Goal: Check status: Check status

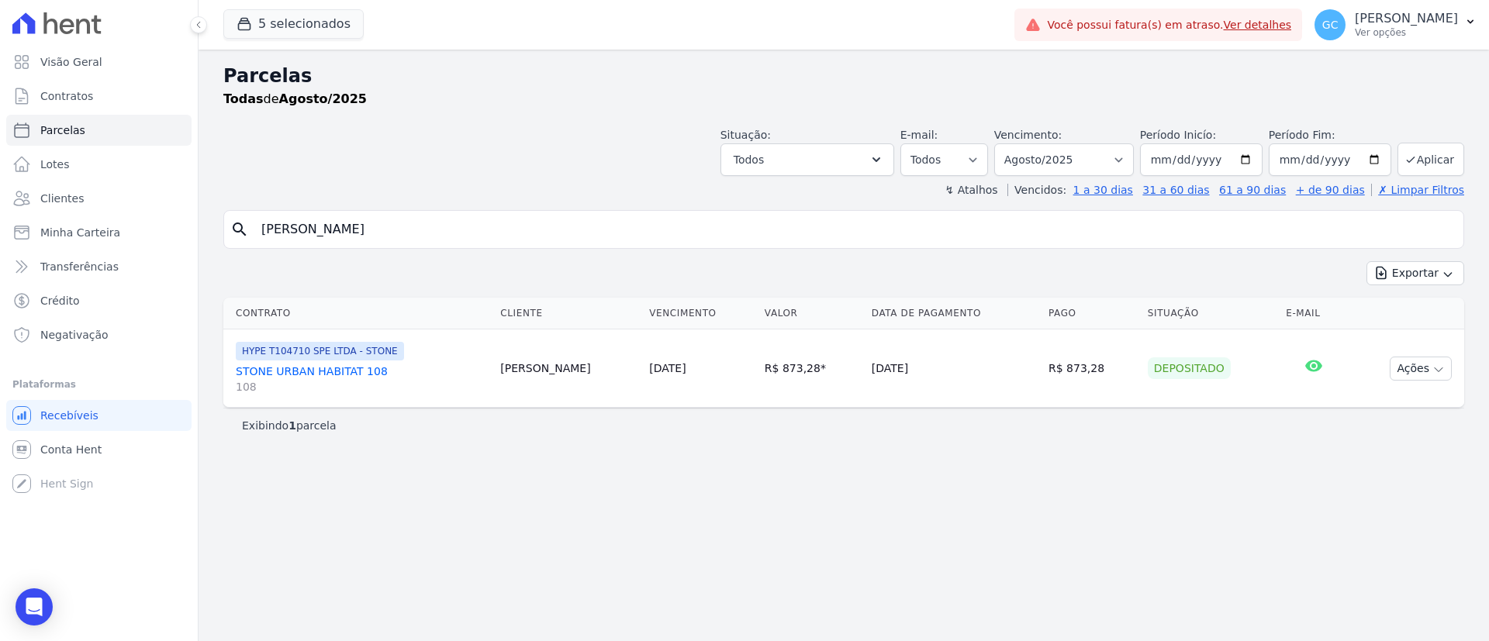
select select
click at [537, 223] on input "[PERSON_NAME]" at bounding box center [854, 229] width 1205 height 31
drag, startPoint x: 302, startPoint y: 208, endPoint x: 135, endPoint y: 194, distance: 167.3
click at [149, 195] on div "Visão Geral Contratos [GEOGRAPHIC_DATA] Lotes Clientes Minha Carteira Transferê…" at bounding box center [744, 320] width 1489 height 641
paste input "[PERSON_NAME] e [PERSON_NAME]"
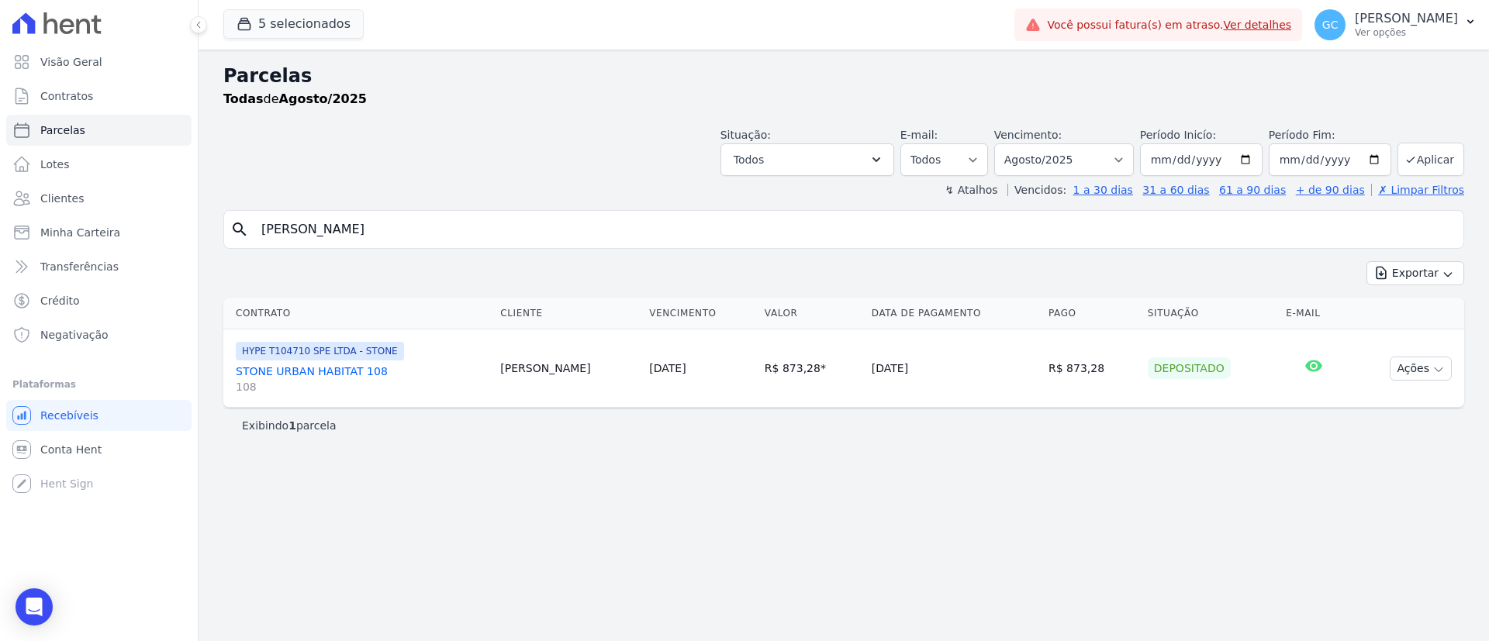
type input "[PERSON_NAME]"
select select
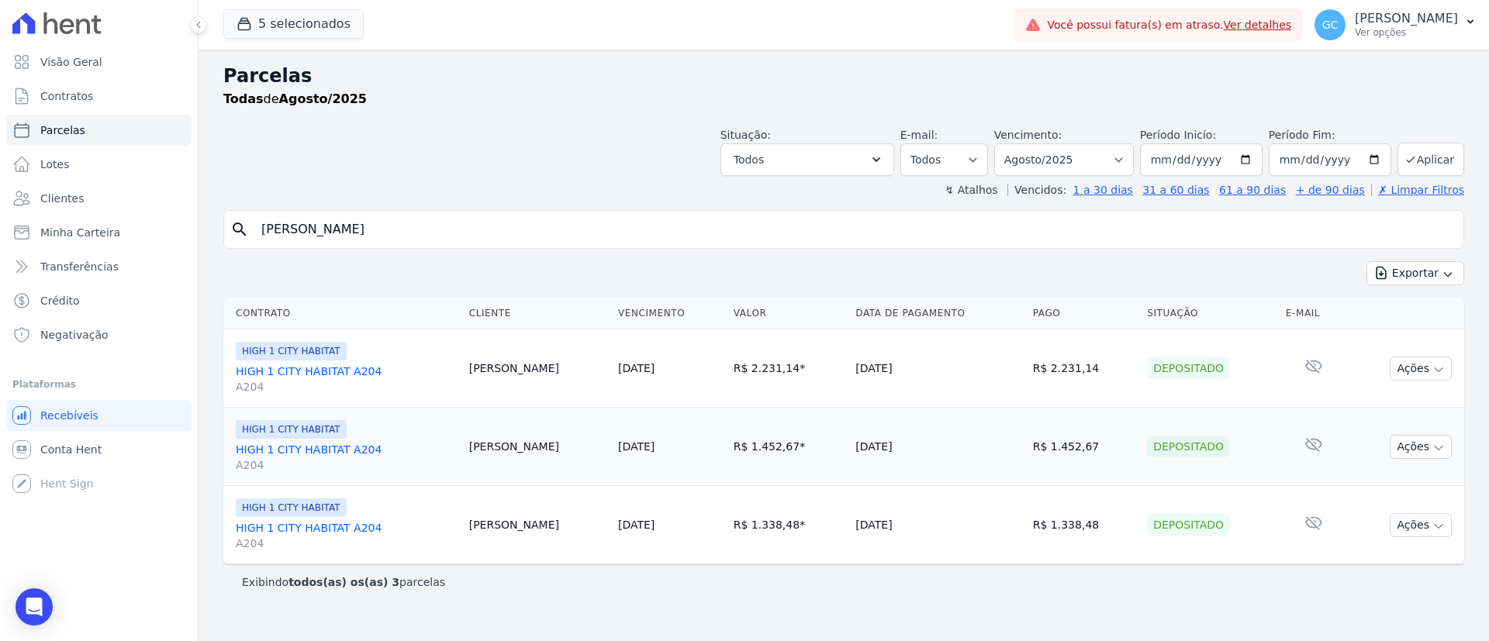
click at [337, 371] on link "HIGH 1 CITY HABITAT A204 A204" at bounding box center [346, 379] width 221 height 31
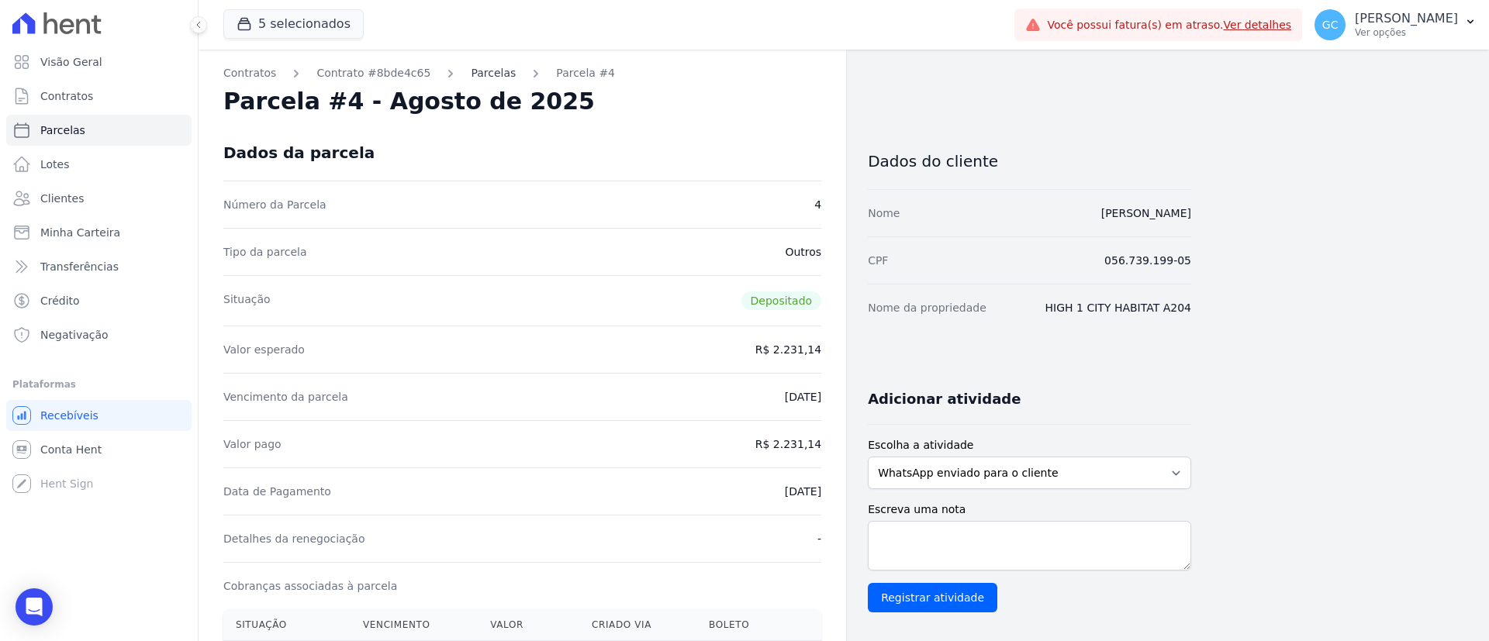
click at [471, 70] on link "Parcelas" at bounding box center [493, 73] width 45 height 16
